Goal: Task Accomplishment & Management: Manage account settings

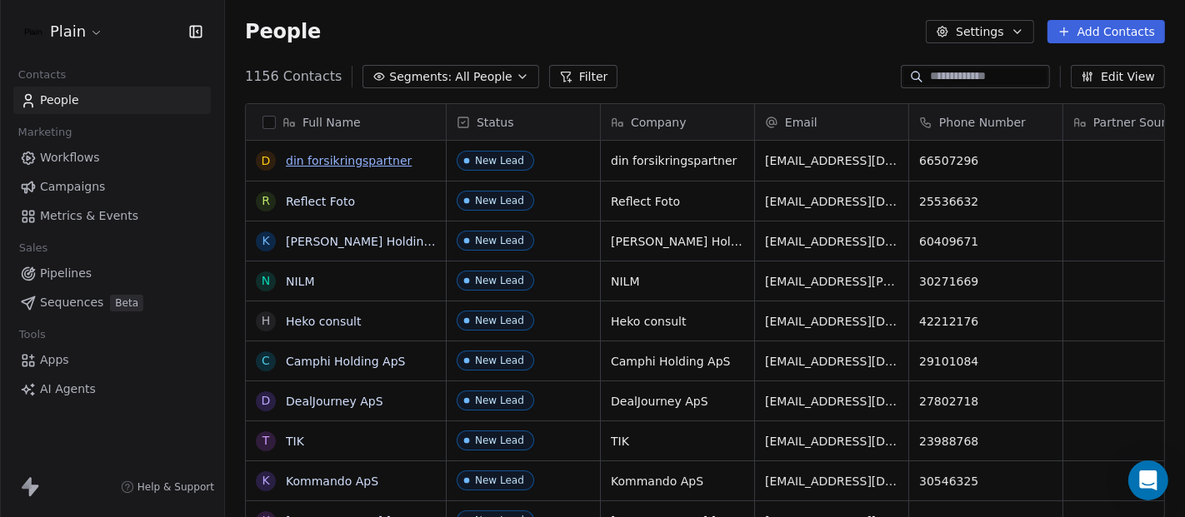
scroll to position [442, 945]
click at [85, 29] on html "Plain Contacts People Marketing Workflows Campaigns Metrics & Events Sales Pipe…" at bounding box center [592, 258] width 1185 height 517
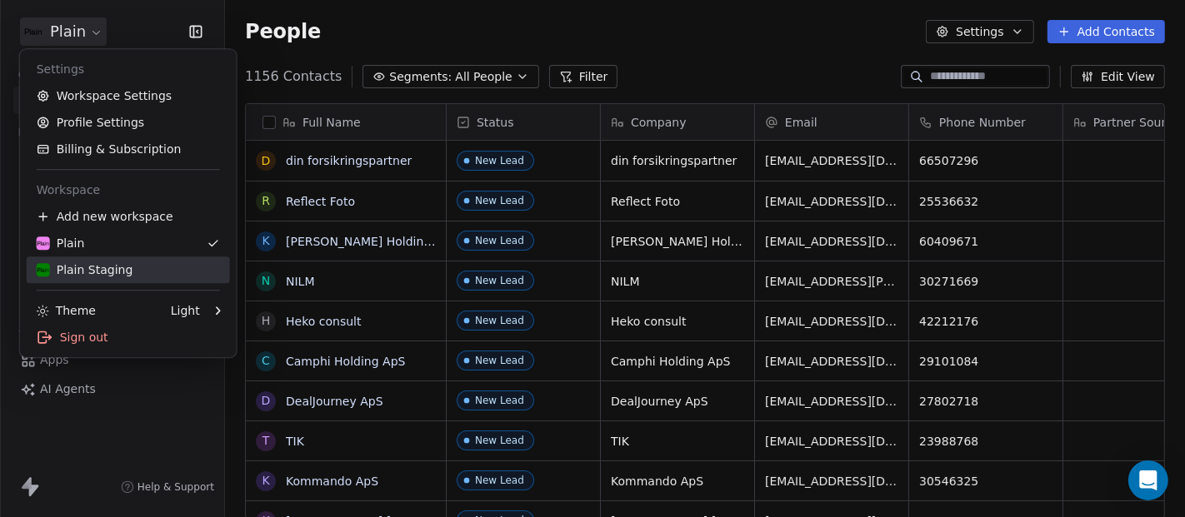
click at [105, 265] on div "Plain Staging" at bounding box center [85, 270] width 97 height 17
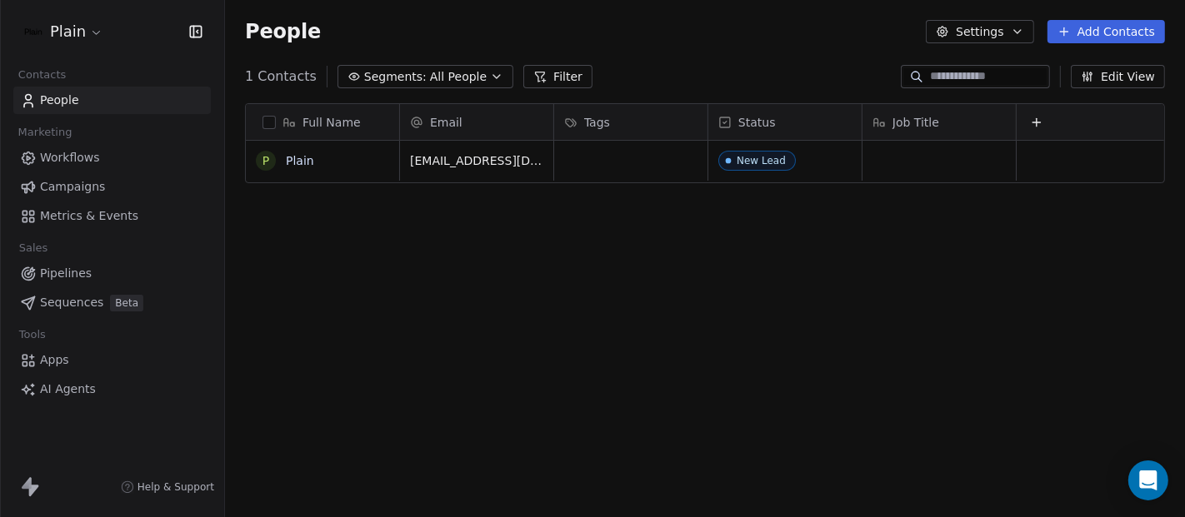
scroll to position [442, 945]
click at [67, 160] on span "Workflows" at bounding box center [70, 157] width 60 height 17
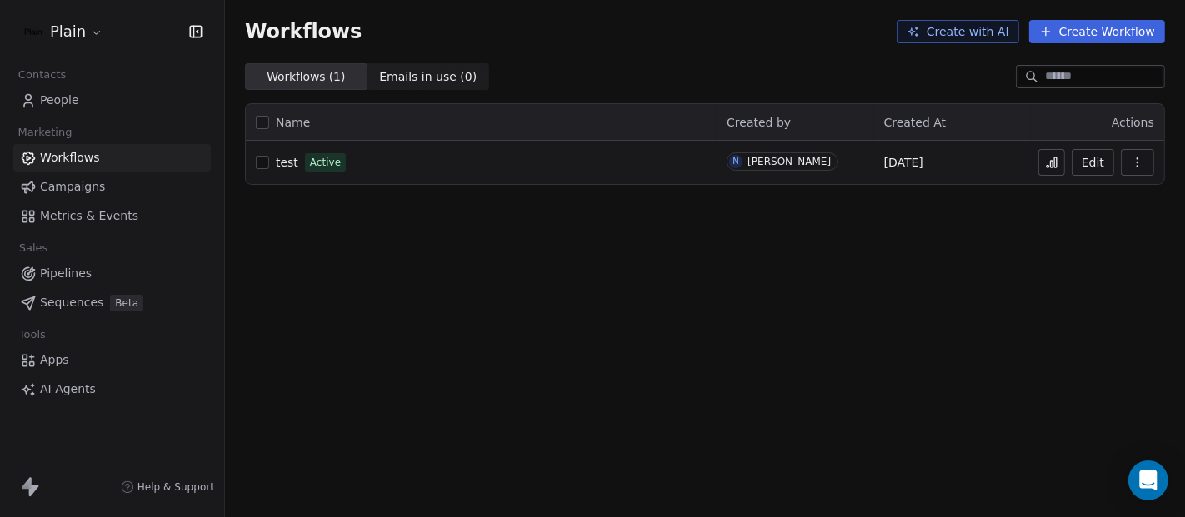
click at [496, 179] on td "test Active" at bounding box center [481, 162] width 471 height 43
click at [288, 164] on span "test" at bounding box center [287, 162] width 22 height 13
click at [79, 107] on link "People" at bounding box center [111, 100] width 197 height 27
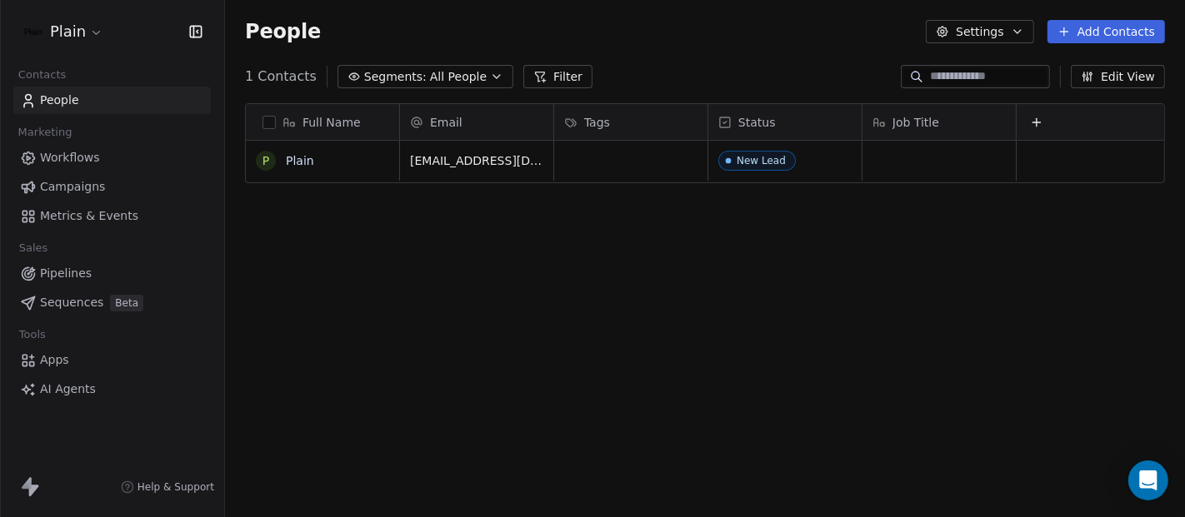
scroll to position [442, 945]
click at [967, 127] on div "Job Title" at bounding box center [937, 122] width 130 height 17
click at [1045, 117] on html "Plain Contacts People Marketing Workflows Campaigns Metrics & Events Sales Pipe…" at bounding box center [592, 258] width 1185 height 517
click at [1045, 117] on button at bounding box center [1036, 122] width 20 height 20
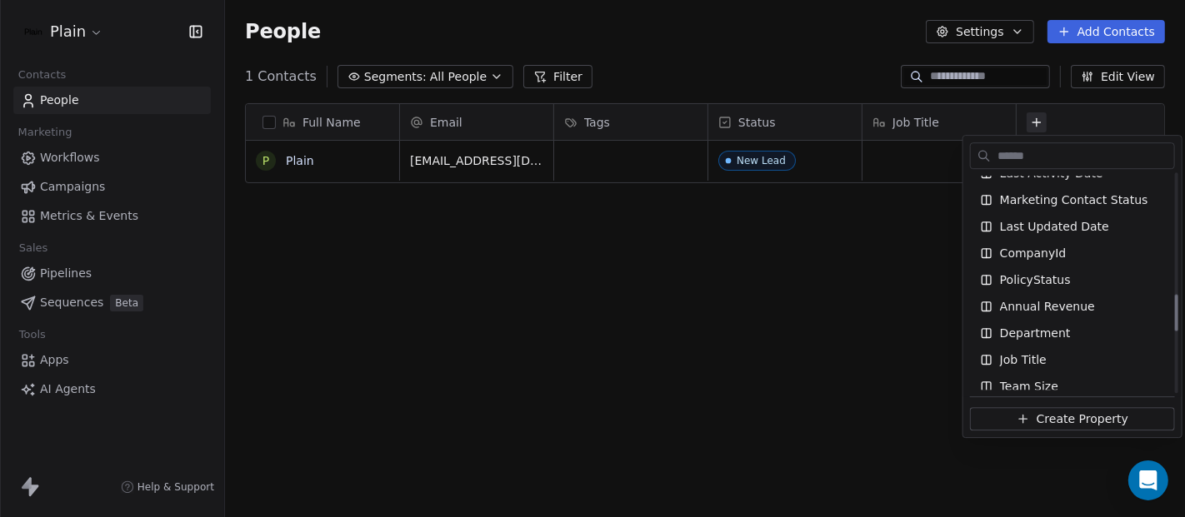
scroll to position [706, 0]
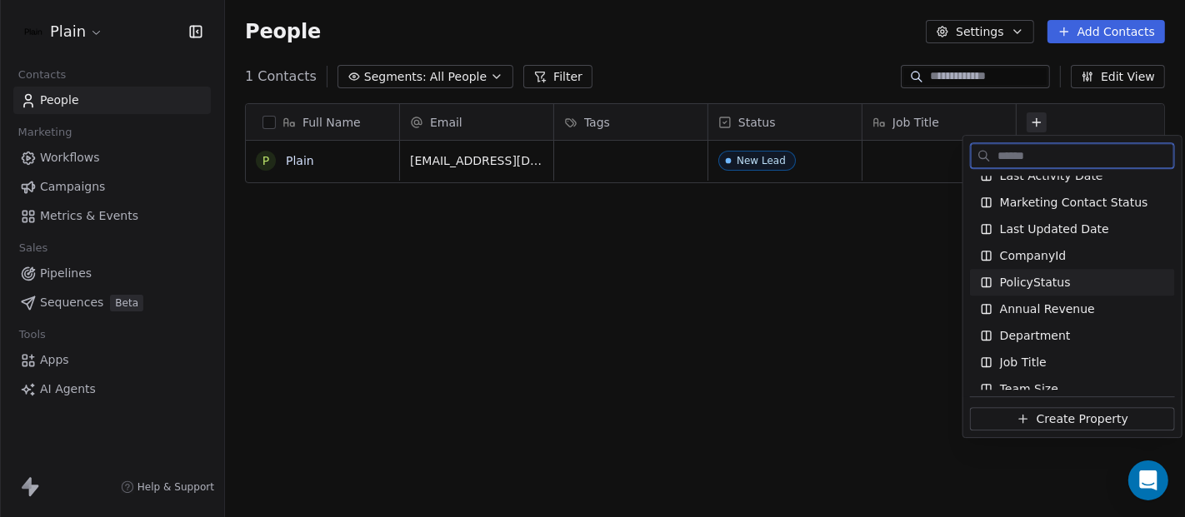
click at [1042, 286] on span "PolicyStatus" at bounding box center [1035, 282] width 71 height 17
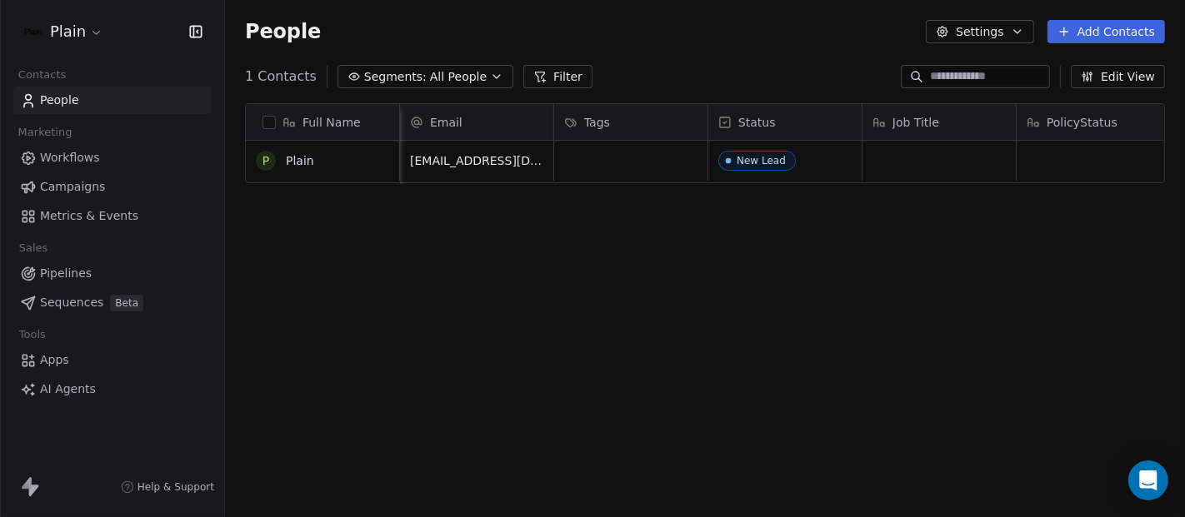
scroll to position [0, 60]
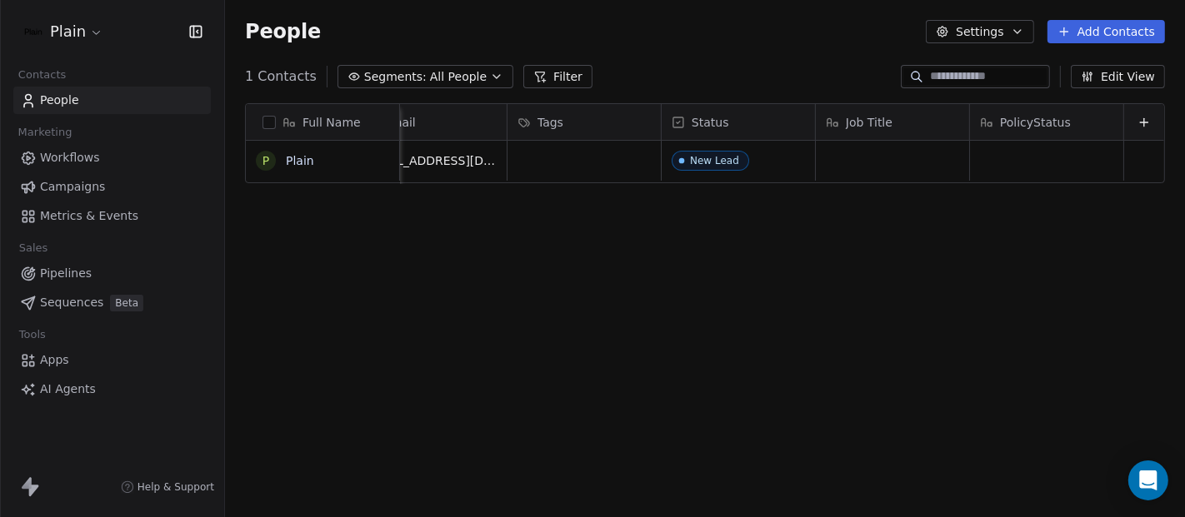
click at [1052, 117] on div "PolicyStatus" at bounding box center [1045, 122] width 130 height 17
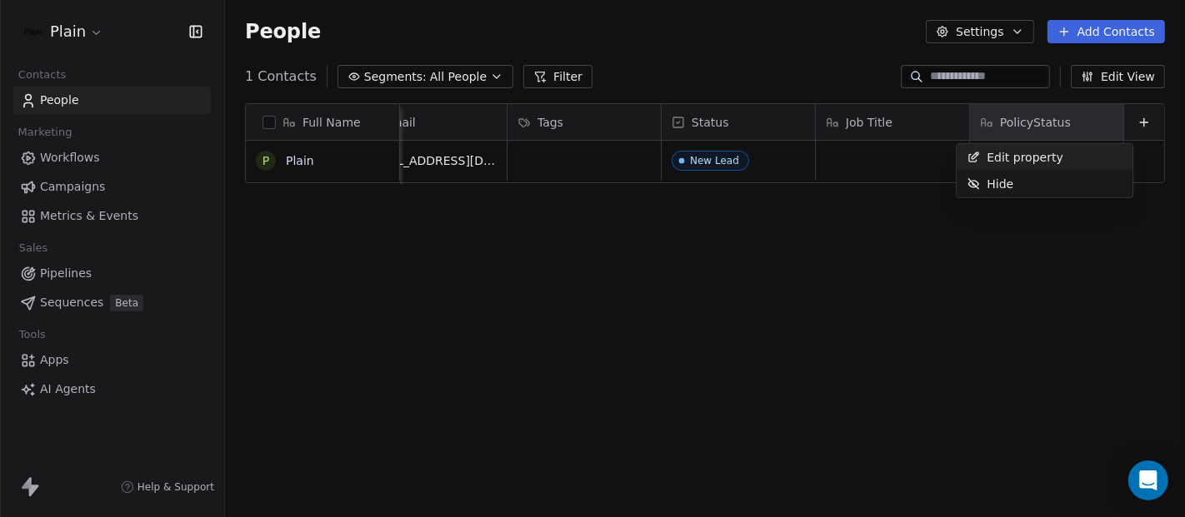
click at [1004, 155] on span "Edit property" at bounding box center [1024, 157] width 77 height 17
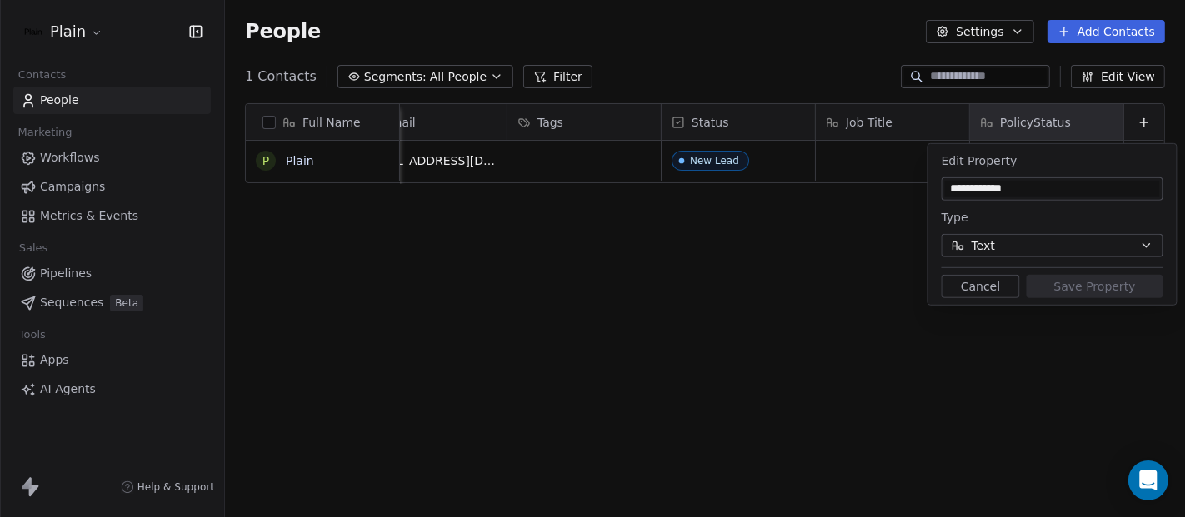
click at [981, 251] on span "Text" at bounding box center [982, 245] width 23 height 17
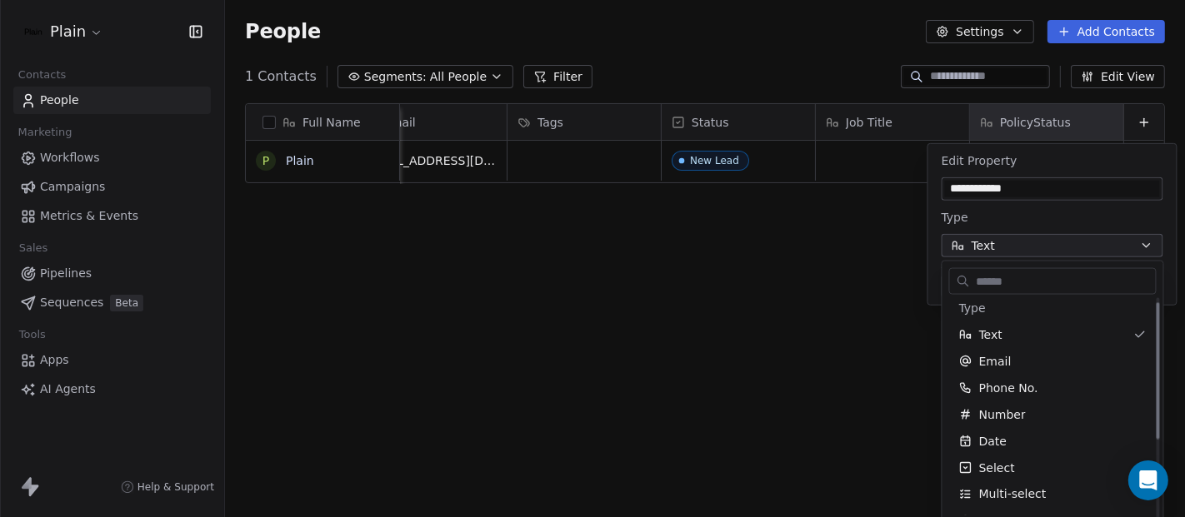
scroll to position [0, 0]
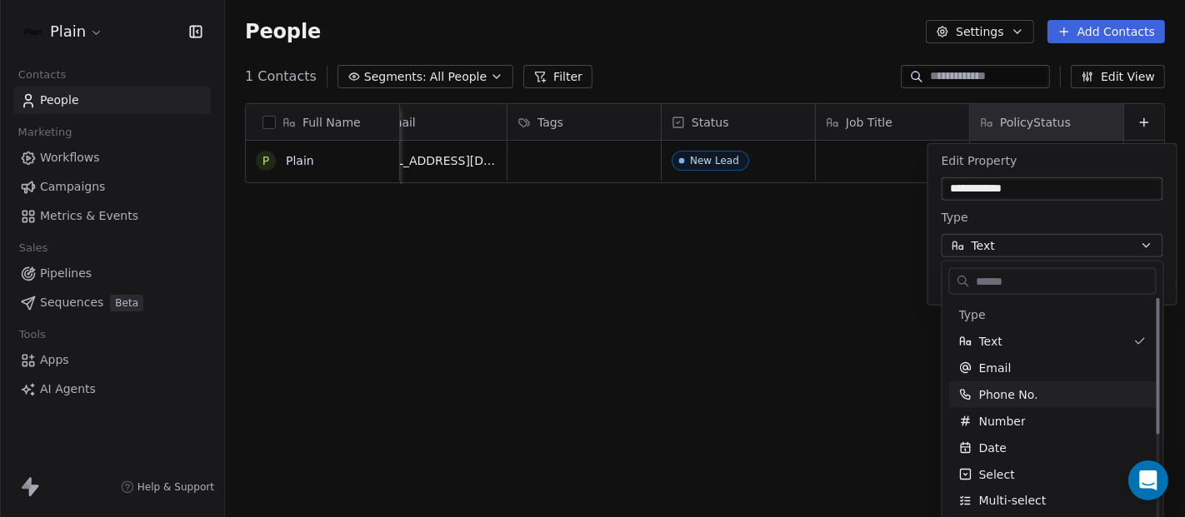
click at [844, 367] on html "**********" at bounding box center [592, 258] width 1185 height 517
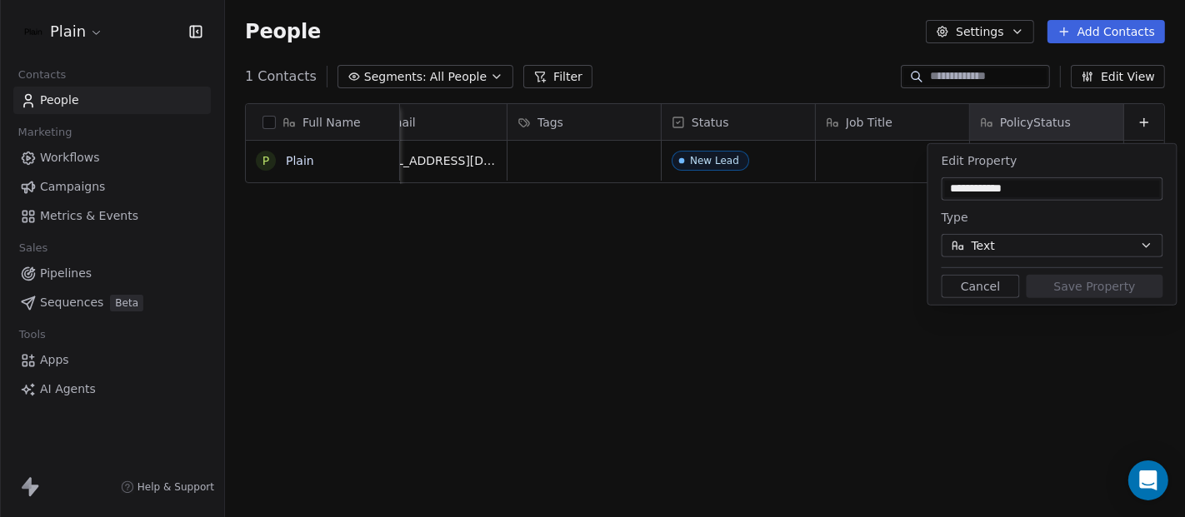
click at [952, 289] on button "Cancel" at bounding box center [980, 286] width 78 height 23
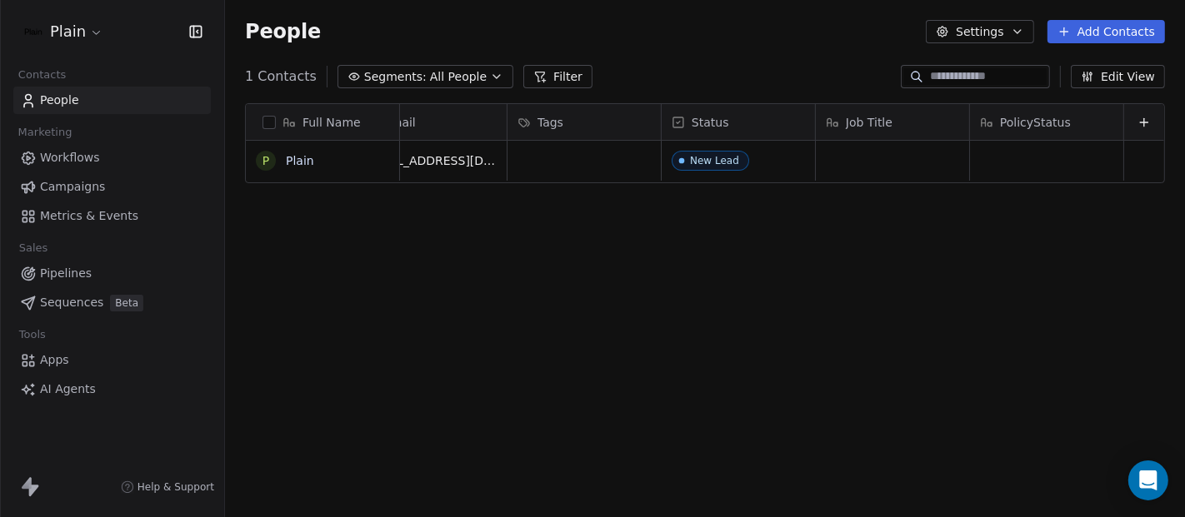
scroll to position [12, 0]
